Goal: Task Accomplishment & Management: Use online tool/utility

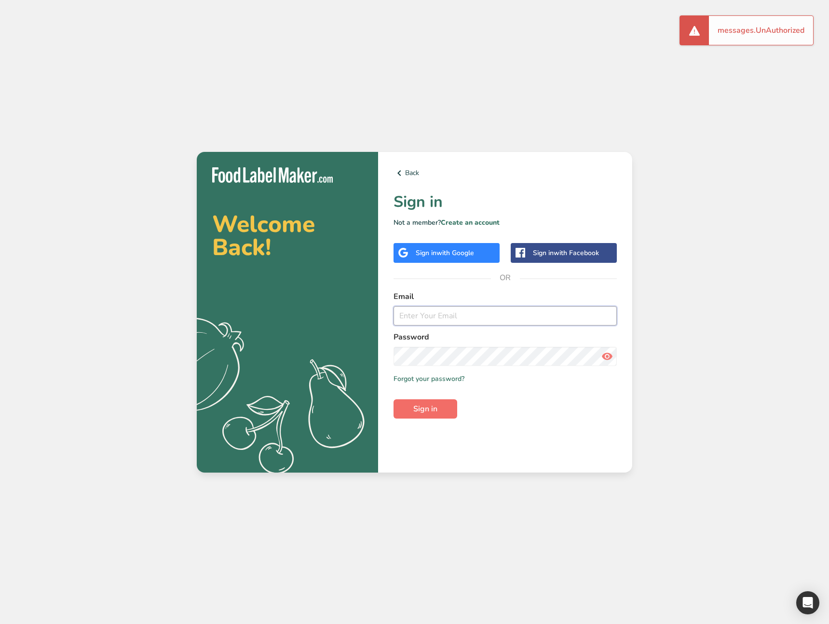
type input "[EMAIL_ADDRESS][DOMAIN_NAME]"
click at [445, 404] on button "Sign in" at bounding box center [426, 409] width 64 height 19
drag, startPoint x: 540, startPoint y: 422, endPoint x: 537, endPoint y: 415, distance: 8.2
click at [540, 422] on div "Back Sign in Not a member? Create an account Sign in with Google Sign in with F…" at bounding box center [505, 312] width 254 height 321
click at [286, 516] on div "Welcome Back! .a{fill:#f5f3ed;} Back Sign in Not a member? Create an account Si…" at bounding box center [414, 312] width 829 height 624
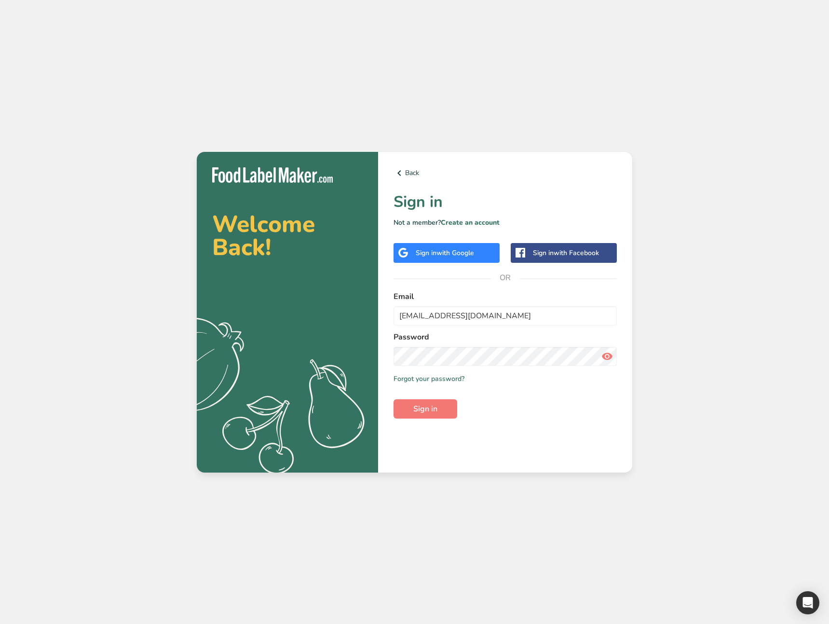
click at [668, 97] on div "Welcome Back! .a{fill:#f5f3ed;} Back Sign in Not a member? Create an account Si…" at bounding box center [414, 312] width 829 height 624
drag, startPoint x: 305, startPoint y: 86, endPoint x: 208, endPoint y: 93, distance: 97.7
click at [302, 86] on div "Welcome Back! .a{fill:#f5f3ed;} Back Sign in Not a member? Create an account Si…" at bounding box center [414, 312] width 829 height 624
click at [769, 316] on div "Welcome Back! .a{fill:#f5f3ed;} Back Sign in Not a member? Create an account Si…" at bounding box center [414, 312] width 829 height 624
click at [488, 221] on link "Create an account" at bounding box center [470, 222] width 59 height 9
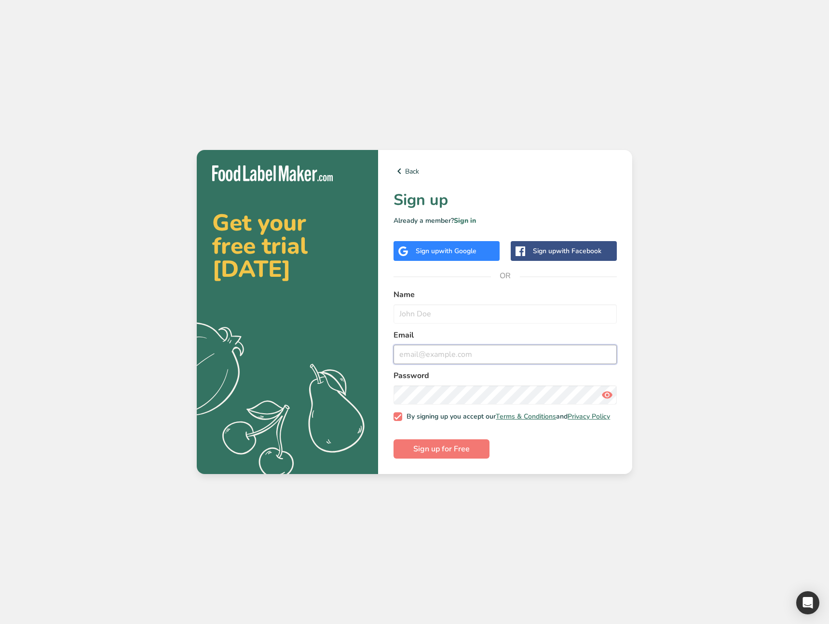
type input "ahmad@foodlabelmaker.com"
click at [738, 375] on div "Get your free trial [DATE] .a{fill:#f5f3ed;} Back Sign up Already a member? Sig…" at bounding box center [414, 312] width 829 height 624
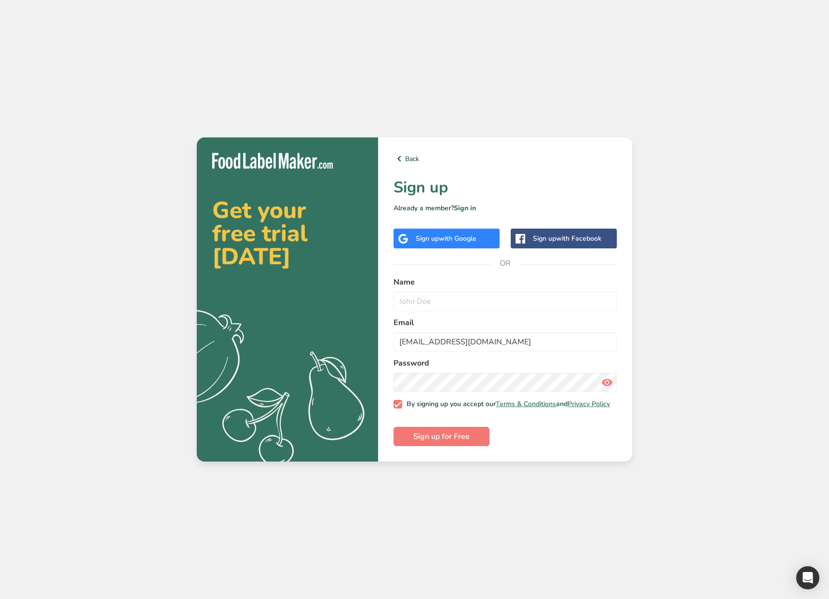
click at [695, 123] on div "Get your free trial [DATE] .a{fill:#f5f3ed;} Back Sign up Already a member? Sig…" at bounding box center [414, 299] width 829 height 599
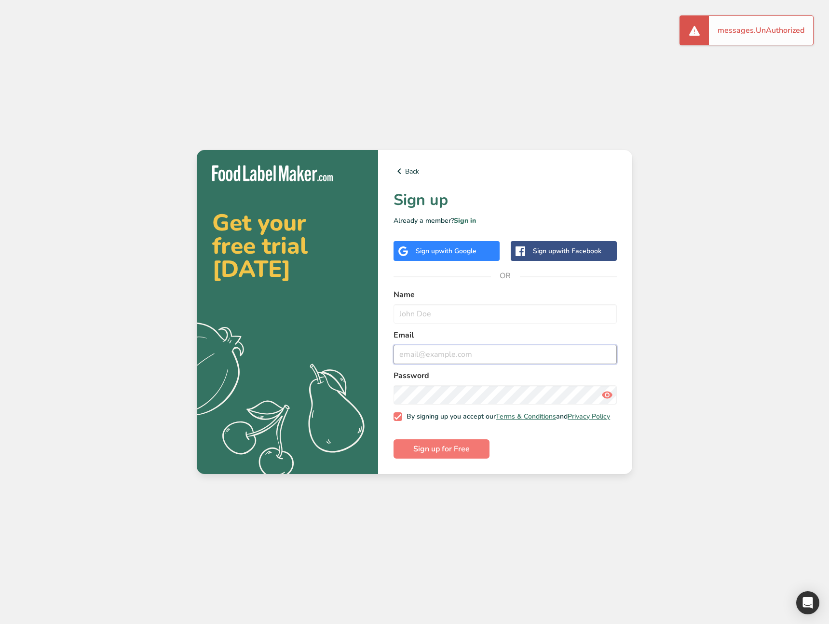
type input "ahmad@foodlabelmaker.com"
click at [748, 296] on div "Get your free trial today .a{fill:#f5f3ed;} Back Sign up Already a member? Sign…" at bounding box center [414, 312] width 829 height 624
click at [362, 531] on div "Get your free trial today .a{fill:#f5f3ed;} Back Sign up Already a member? Sign…" at bounding box center [414, 312] width 829 height 624
drag, startPoint x: 239, startPoint y: 217, endPoint x: 220, endPoint y: 223, distance: 19.8
click at [239, 217] on h2 "Get your free trial today" at bounding box center [287, 245] width 151 height 69
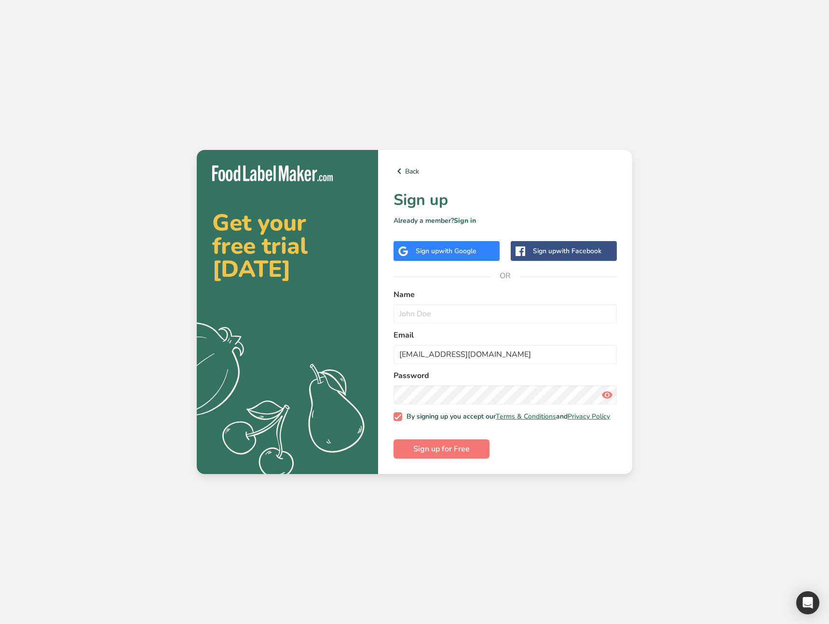
drag, startPoint x: 216, startPoint y: 222, endPoint x: 81, endPoint y: 259, distance: 139.7
click at [278, 273] on h2 "Get your free trial today" at bounding box center [287, 245] width 151 height 69
copy h2 "Get your free trial today"
click at [171, 324] on div "Get your free trial today .a{fill:#f5f3ed;} Back Sign up Already a member? Sign…" at bounding box center [414, 312] width 829 height 624
drag, startPoint x: 428, startPoint y: 178, endPoint x: 410, endPoint y: 166, distance: 21.7
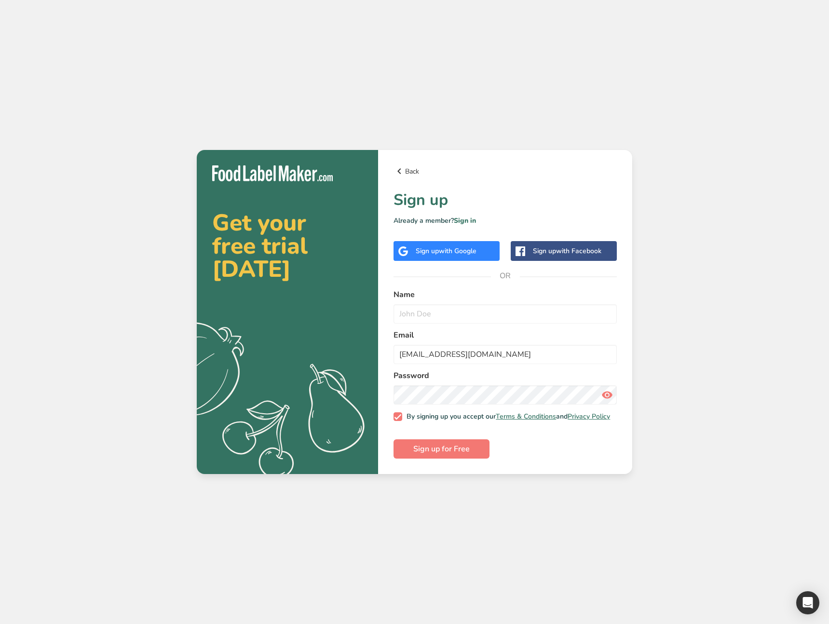
click at [420, 173] on div "Back Sign up Already a member? Sign in Sign up with Google Sign up with Faceboo…" at bounding box center [505, 312] width 254 height 324
click at [409, 166] on link "Back" at bounding box center [505, 172] width 223 height 12
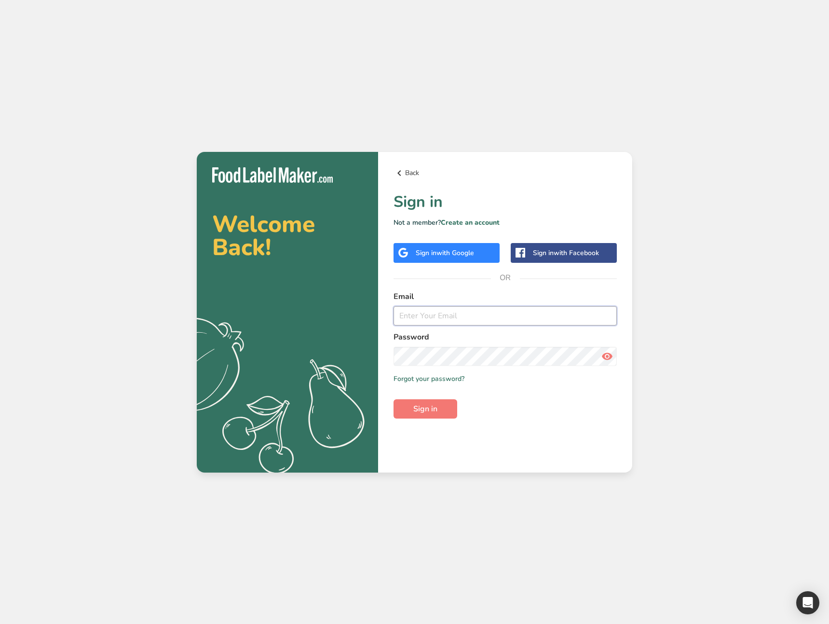
type input "ahmad@foodlabelmaker.com"
click at [287, 61] on div "Welcome Back! .a{fill:#f5f3ed;} Back Sign in Not a member? Create an account Si…" at bounding box center [414, 312] width 829 height 624
drag, startPoint x: 323, startPoint y: 402, endPoint x: 328, endPoint y: 321, distance: 81.2
click at [328, 321] on icon ".a{fill:#f5f3ed;}" at bounding box center [263, 400] width 240 height 172
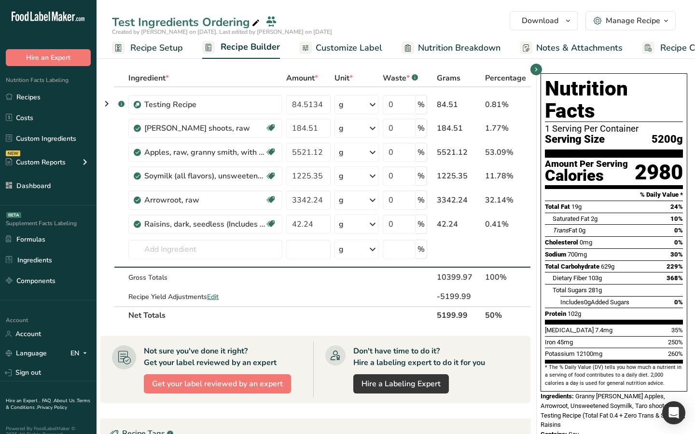
click at [527, 375] on section "Not sure you've done it right? Get your label reviewed by an expert Get your la…" at bounding box center [315, 370] width 430 height 68
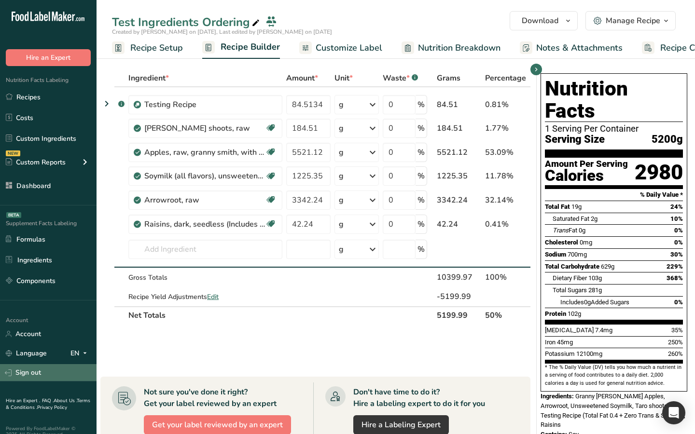
drag, startPoint x: 261, startPoint y: 336, endPoint x: 81, endPoint y: 367, distance: 182.6
click at [261, 336] on div "Ingredient * Amount * Unit * Waste * .a-a{fill:#347362;}.b-a{fill:#fff;} Grams …" at bounding box center [315, 217] width 430 height 296
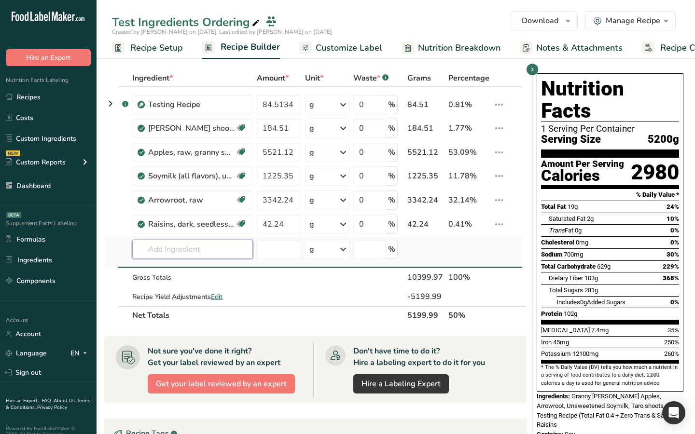
click at [215, 252] on input "text" at bounding box center [192, 249] width 121 height 19
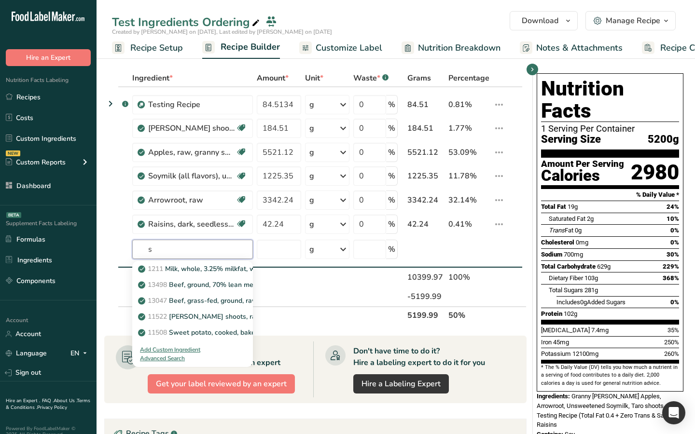
type input "s"
click at [325, 326] on div "Ingredient * Amount * Unit * Waste * .a-a{fill:#347362;}.b-a{fill:#fff;} Grams …" at bounding box center [315, 218] width 422 height 298
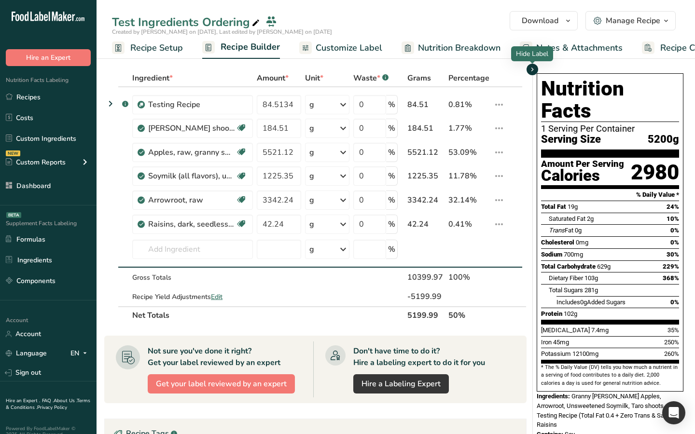
click at [533, 73] on icon "button" at bounding box center [532, 70] width 8 height 12
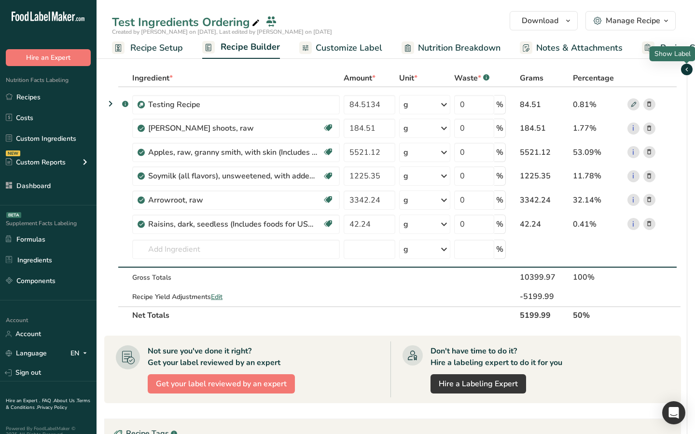
click at [688, 69] on icon "button" at bounding box center [687, 70] width 8 height 12
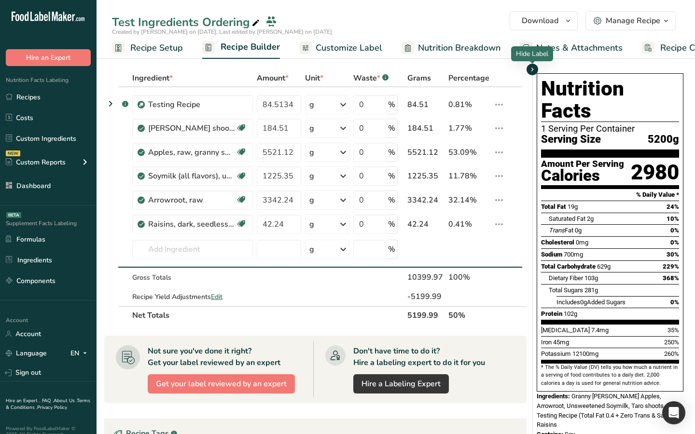
click at [536, 70] on icon "button" at bounding box center [532, 70] width 8 height 12
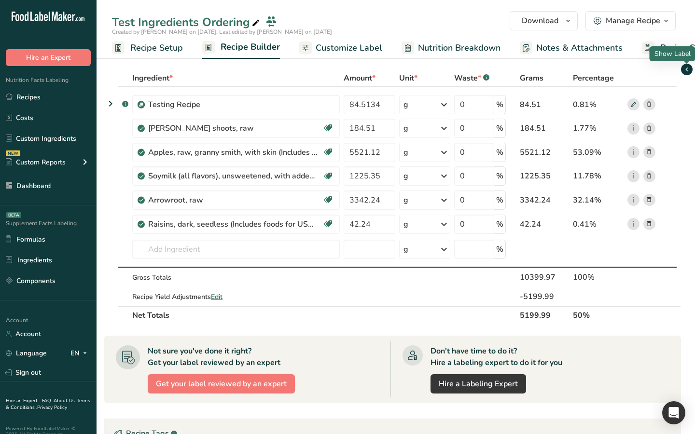
click at [686, 69] on icon "button" at bounding box center [687, 70] width 8 height 12
